Goal: Task Accomplishment & Management: Use online tool/utility

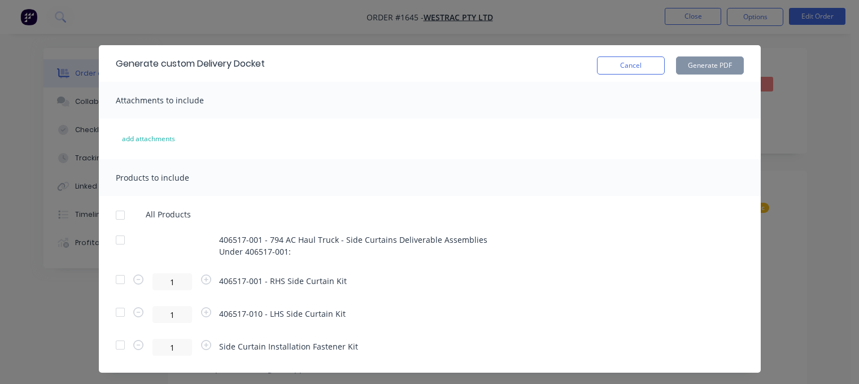
scroll to position [257, 0]
click at [625, 61] on button "Cancel" at bounding box center [631, 65] width 68 height 18
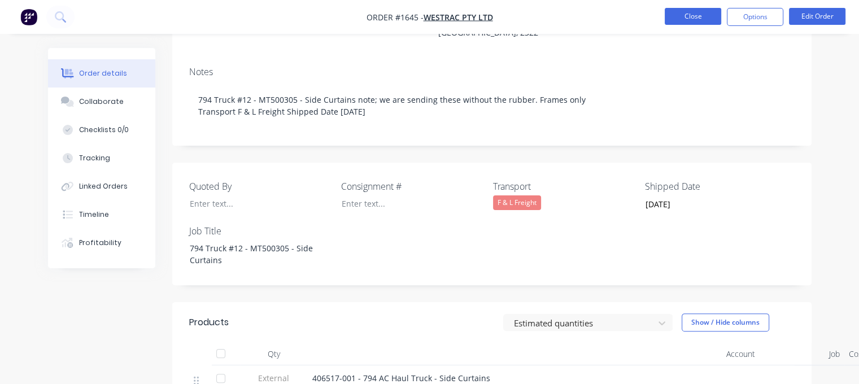
click at [686, 14] on button "Close" at bounding box center [692, 16] width 56 height 17
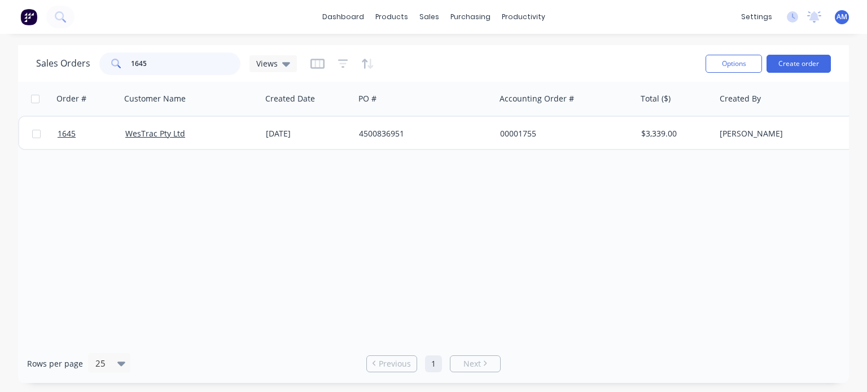
drag, startPoint x: 151, startPoint y: 63, endPoint x: 98, endPoint y: 68, distance: 53.3
click at [99, 68] on div "1645" at bounding box center [169, 63] width 141 height 23
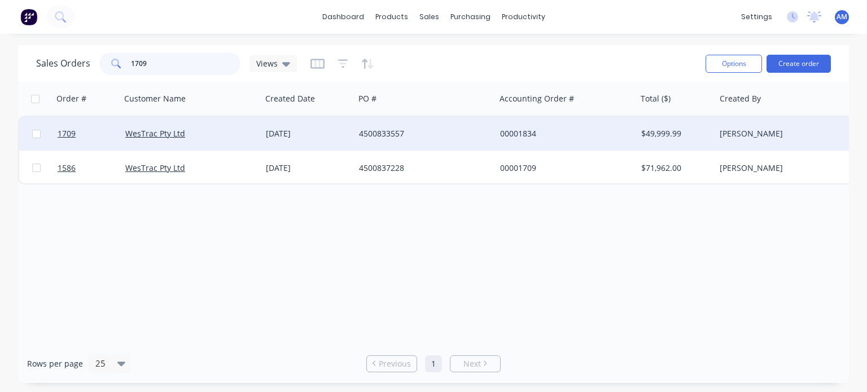
type input "1709"
click at [373, 135] on div "4500833557" at bounding box center [421, 133] width 125 height 11
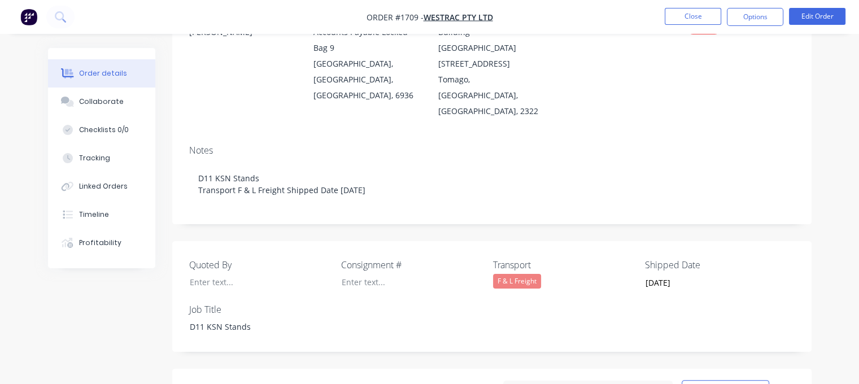
scroll to position [266, 0]
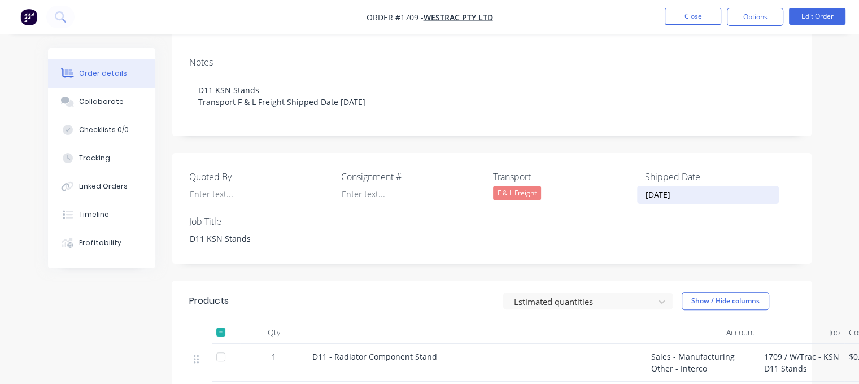
click at [663, 186] on input "[DATE]" at bounding box center [707, 194] width 141 height 17
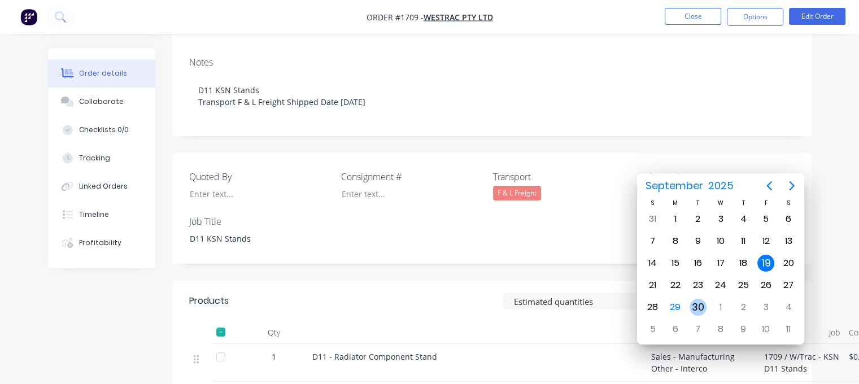
click at [704, 300] on div "30" at bounding box center [697, 307] width 17 height 17
type input "[DATE]"
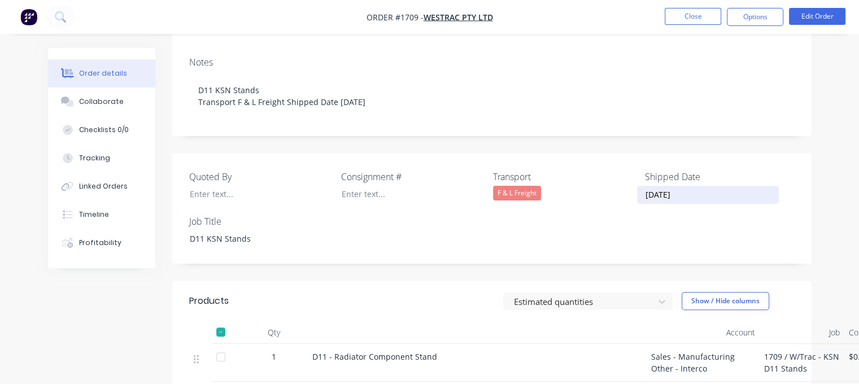
drag, startPoint x: 691, startPoint y: 163, endPoint x: 624, endPoint y: 161, distance: 66.6
click at [624, 161] on div "Quoted By Consignment # Transport F & L Freight Shipped Date [DATE] Job Title D…" at bounding box center [491, 208] width 639 height 111
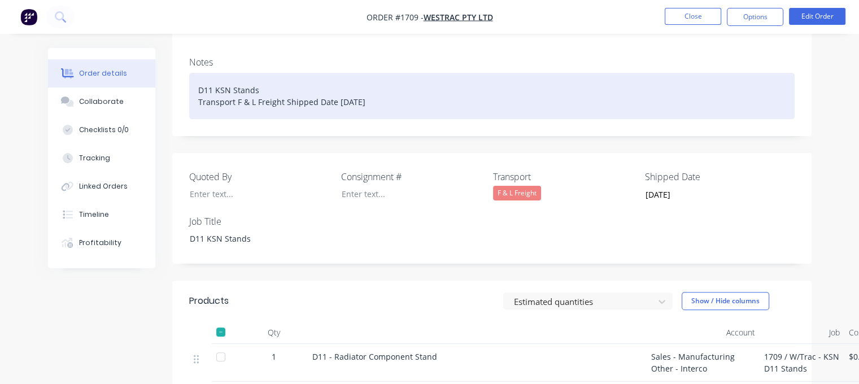
drag, startPoint x: 377, startPoint y: 71, endPoint x: 339, endPoint y: 68, distance: 38.5
click at [339, 73] on div "D11 KSN Stands Transport F & L Freight Shipped Date [DATE]" at bounding box center [491, 96] width 605 height 46
paste div
click at [337, 73] on div "D11 KSN Stands Transport F & L Freight Shipped Date 130/09/2025" at bounding box center [491, 96] width 605 height 46
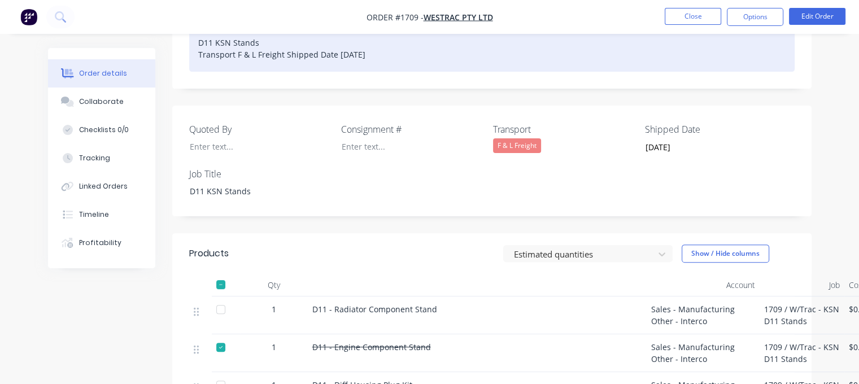
scroll to position [275, 0]
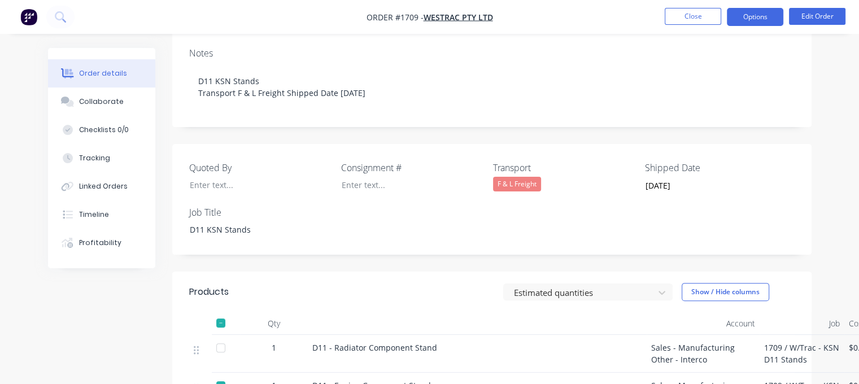
click at [751, 15] on button "Options" at bounding box center [754, 17] width 56 height 18
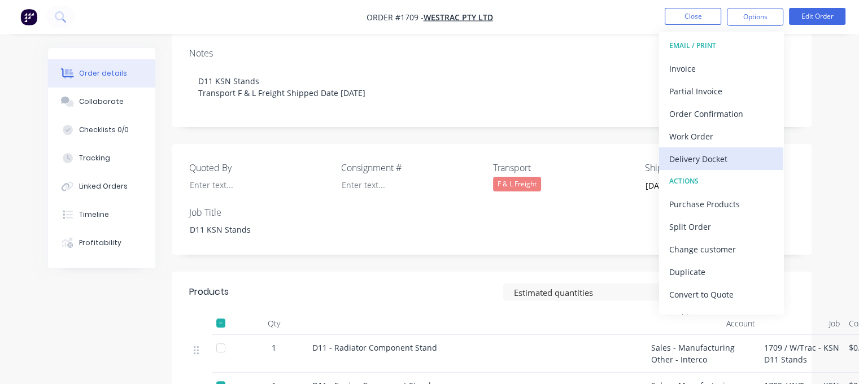
click at [708, 157] on div "Delivery Docket" at bounding box center [721, 159] width 104 height 16
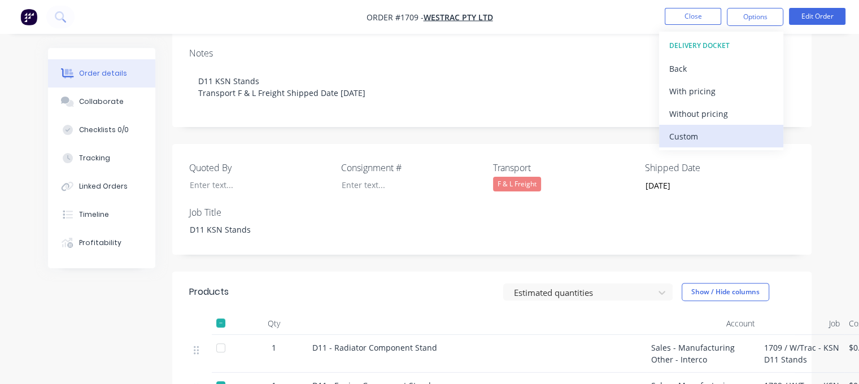
click at [700, 145] on button "Custom" at bounding box center [721, 136] width 124 height 23
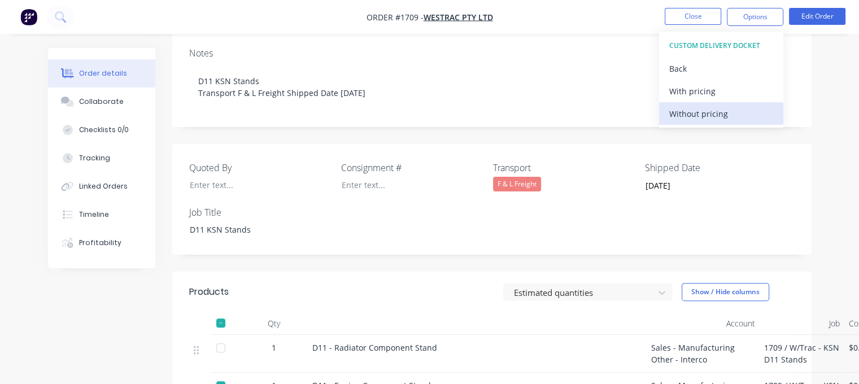
click at [693, 123] on button "Without pricing" at bounding box center [721, 113] width 124 height 23
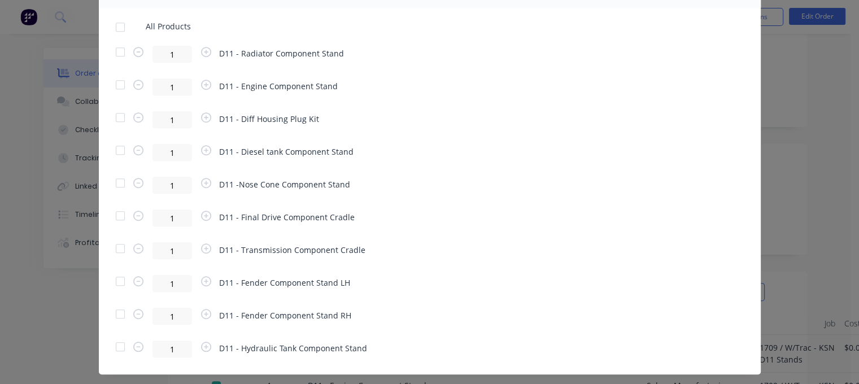
scroll to position [811, 0]
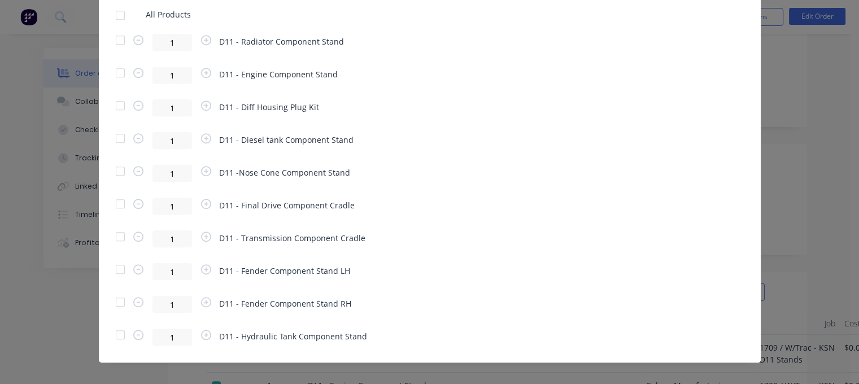
click at [112, 268] on div at bounding box center [120, 269] width 23 height 23
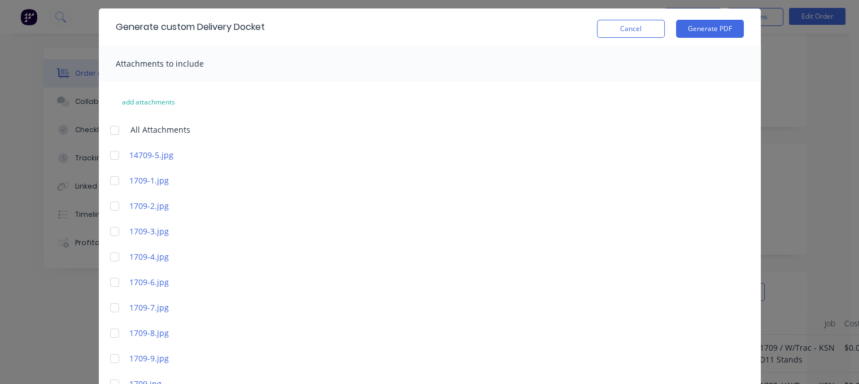
scroll to position [17, 0]
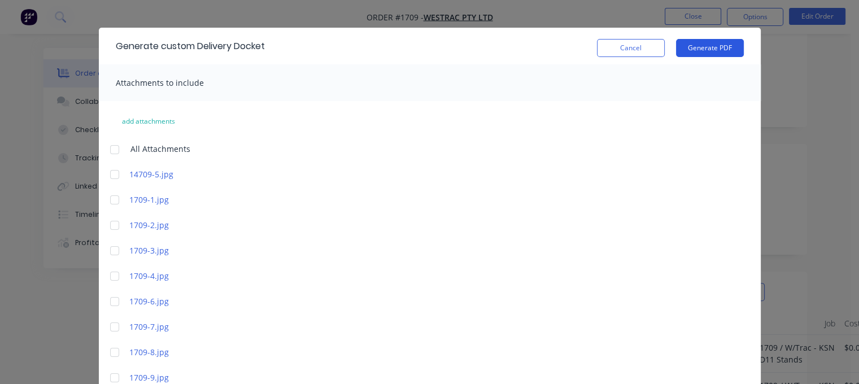
click at [712, 45] on button "Generate PDF" at bounding box center [710, 48] width 68 height 18
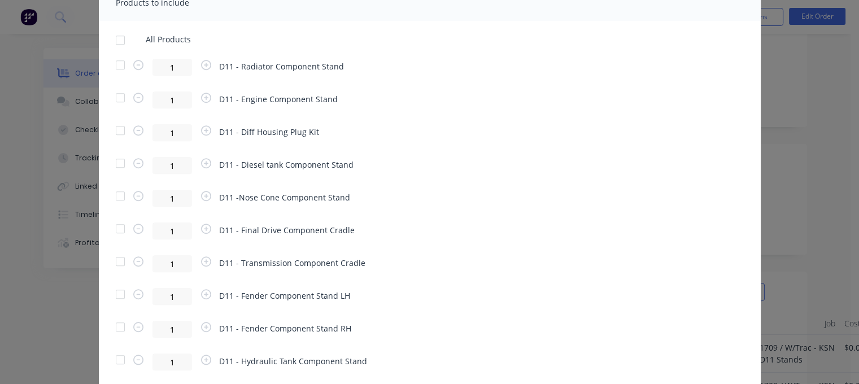
scroll to position [822, 0]
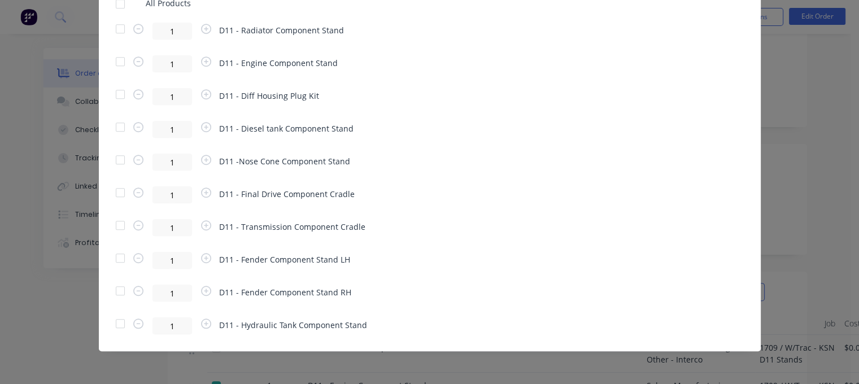
click at [113, 256] on div at bounding box center [120, 258] width 23 height 23
click at [118, 255] on div at bounding box center [120, 258] width 23 height 23
click at [118, 289] on div at bounding box center [120, 290] width 23 height 23
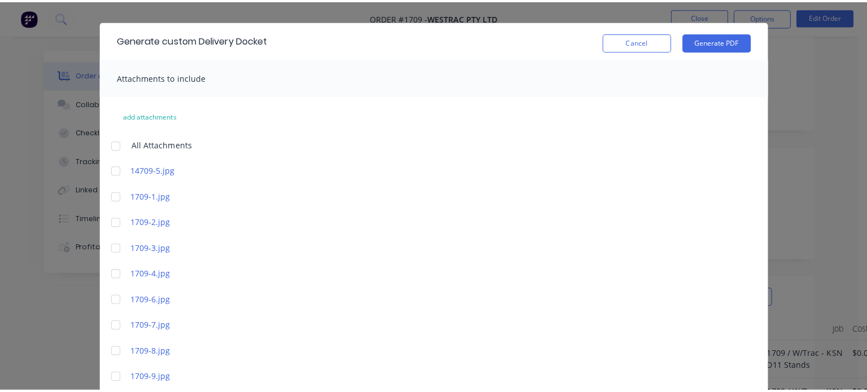
scroll to position [23, 0]
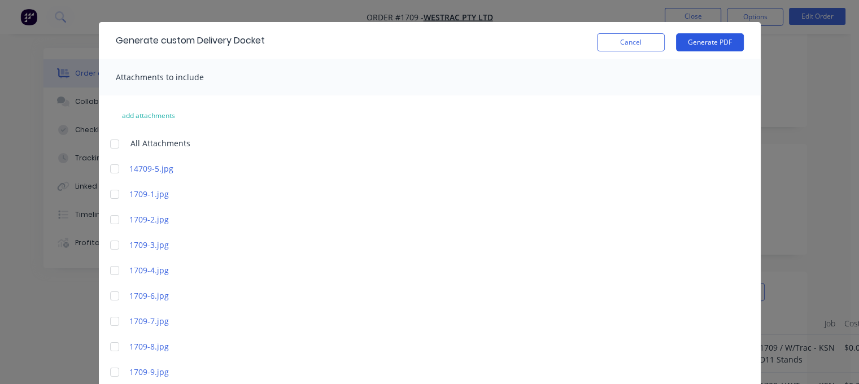
click at [699, 42] on button "Generate PDF" at bounding box center [710, 42] width 68 height 18
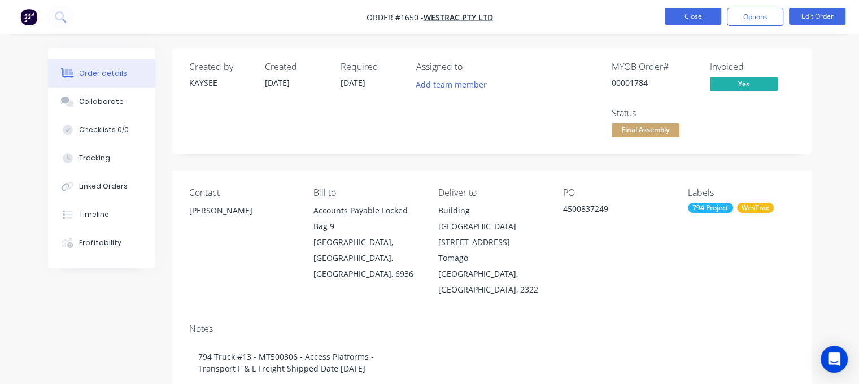
click at [693, 20] on button "Close" at bounding box center [692, 16] width 56 height 17
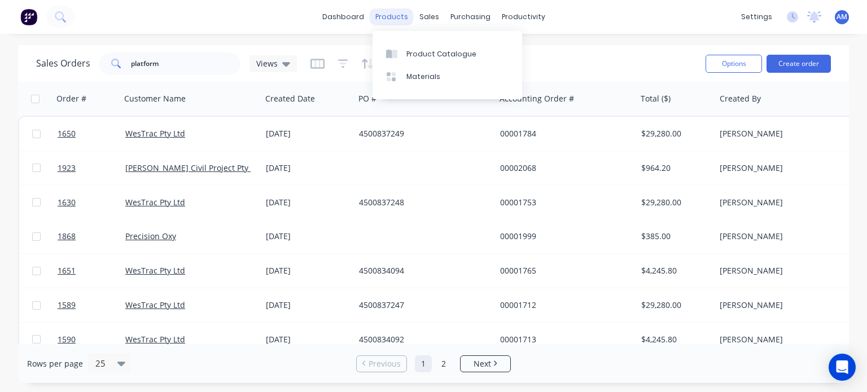
click at [384, 17] on div "products" at bounding box center [392, 16] width 44 height 17
click at [417, 52] on div "Product Catalogue" at bounding box center [441, 54] width 70 height 10
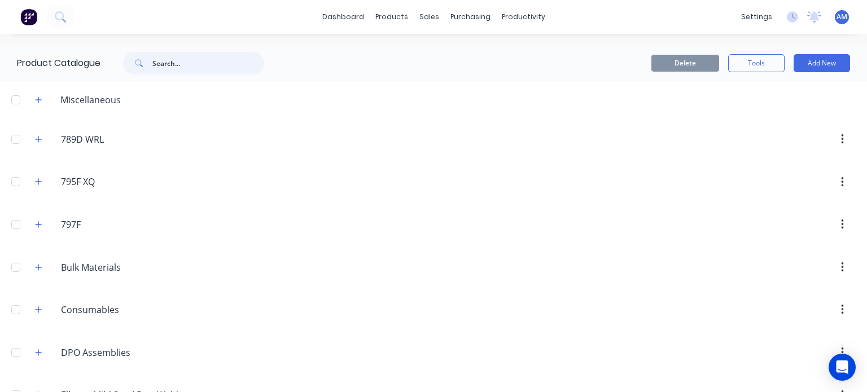
click at [208, 54] on input "text" at bounding box center [208, 63] width 112 height 23
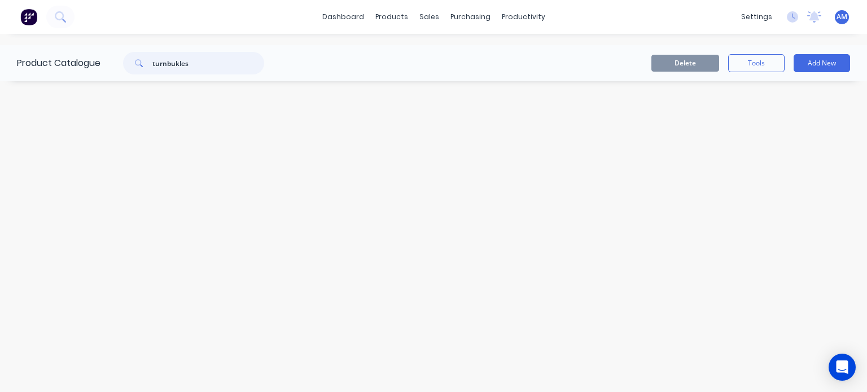
type input "turnbukles"
